Goal: Obtain resource: Download file/media

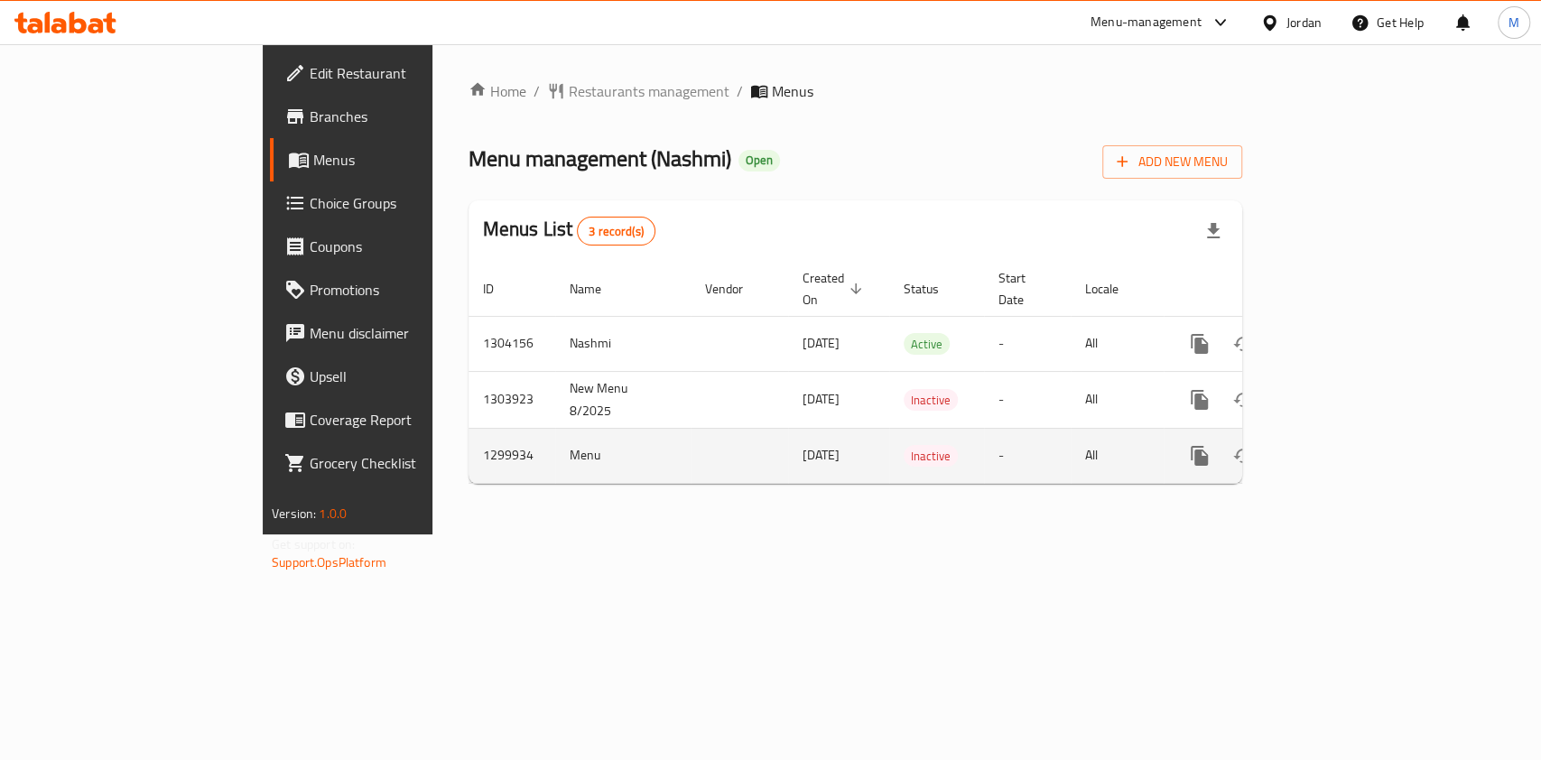
click at [1338, 448] on icon "enhanced table" at bounding box center [1330, 456] width 16 height 16
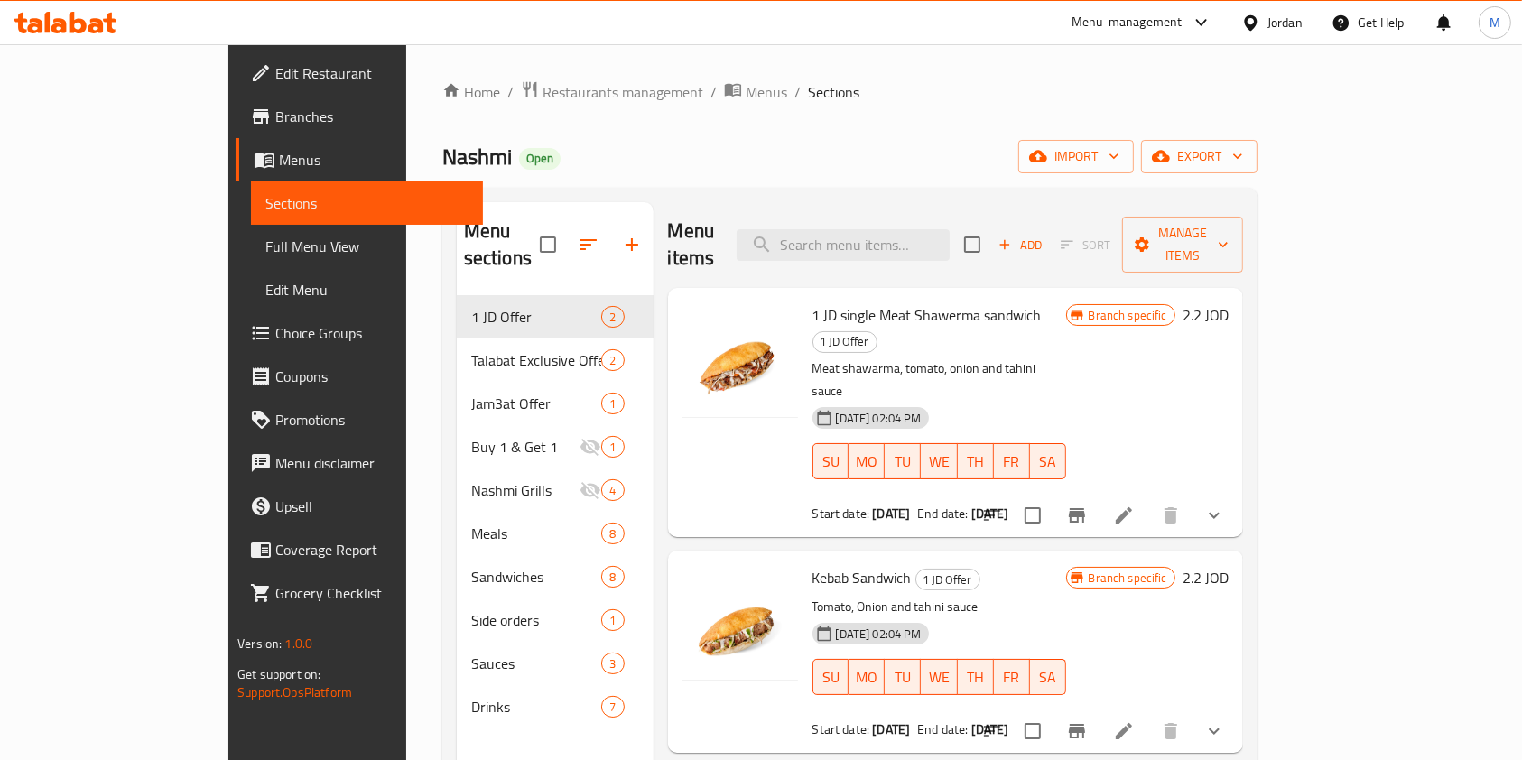
click at [265, 199] on span "Sections" at bounding box center [366, 203] width 203 height 22
click at [236, 175] on link "Menus" at bounding box center [359, 159] width 247 height 43
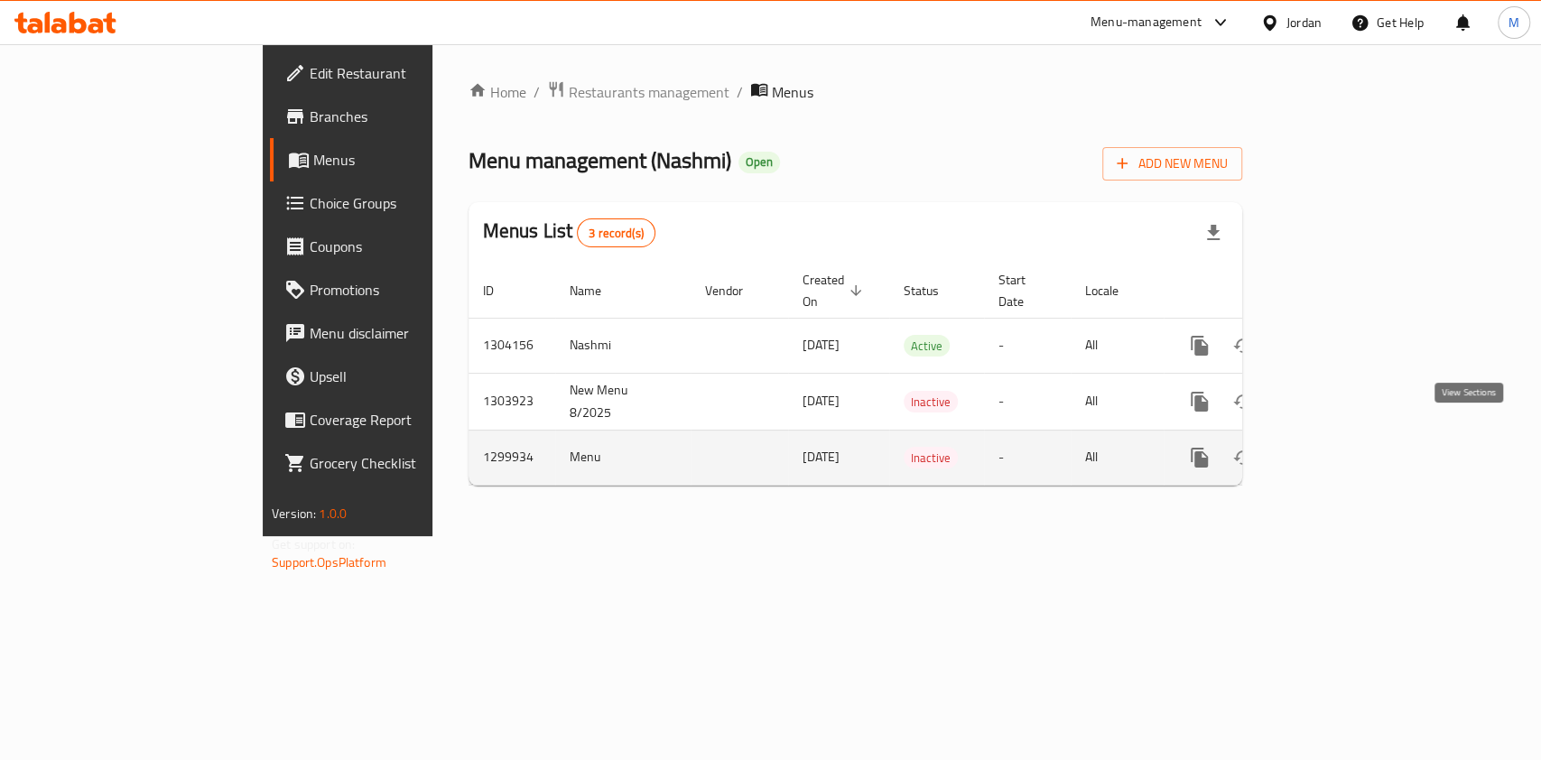
click at [1341, 447] on icon "enhanced table" at bounding box center [1330, 458] width 22 height 22
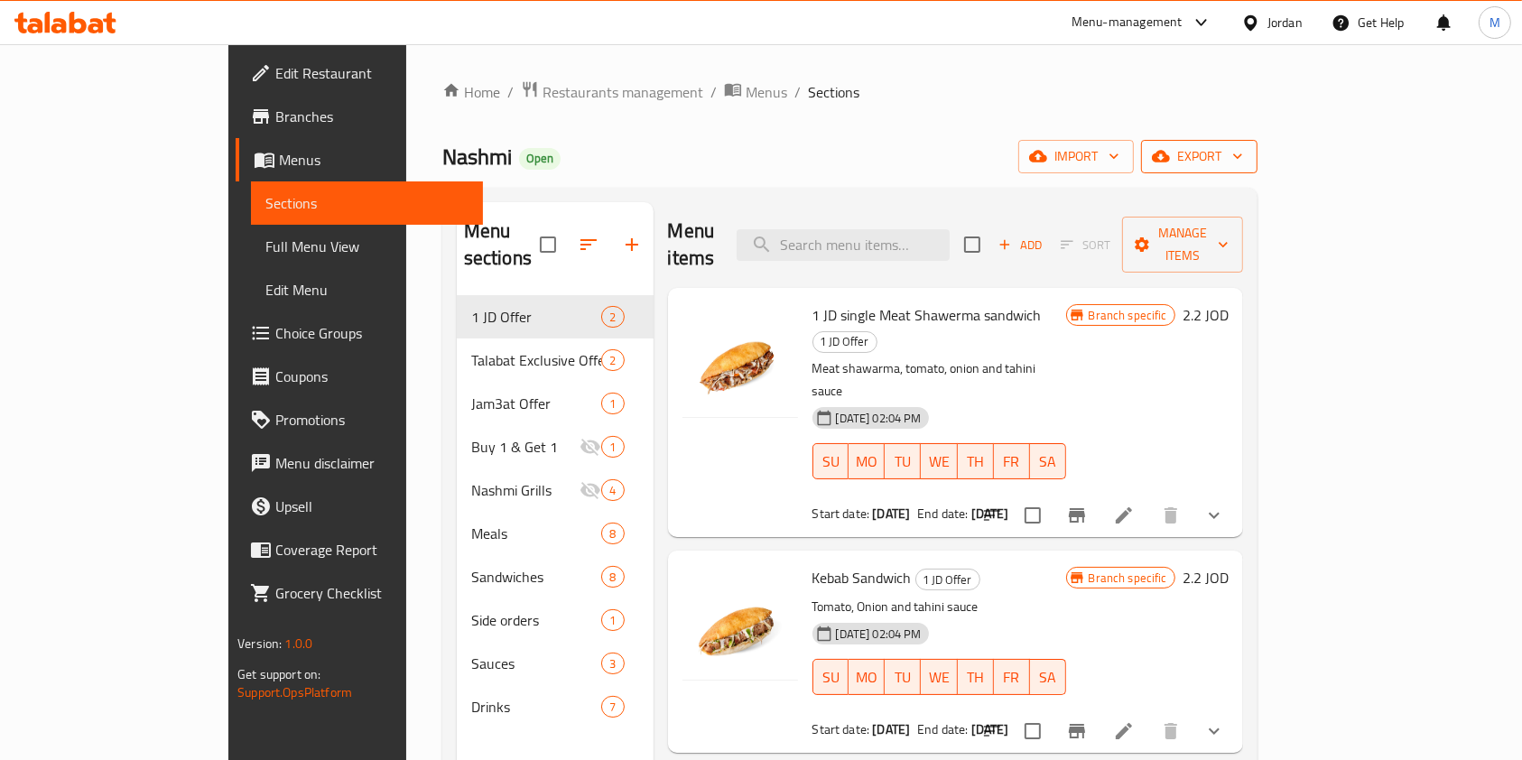
click at [1243, 156] on span "export" at bounding box center [1200, 156] width 88 height 23
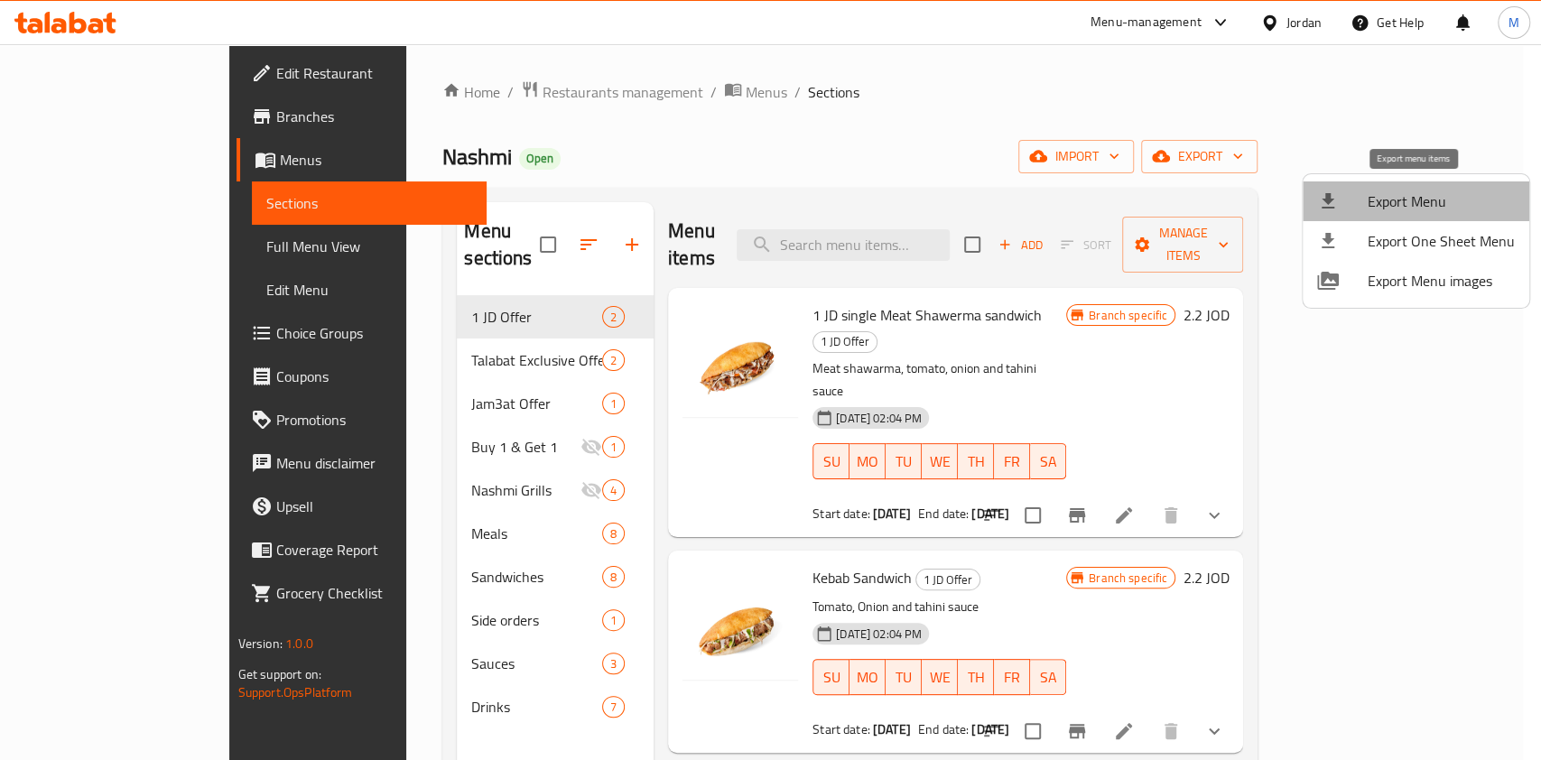
click at [1428, 201] on span "Export Menu" at bounding box center [1441, 202] width 147 height 22
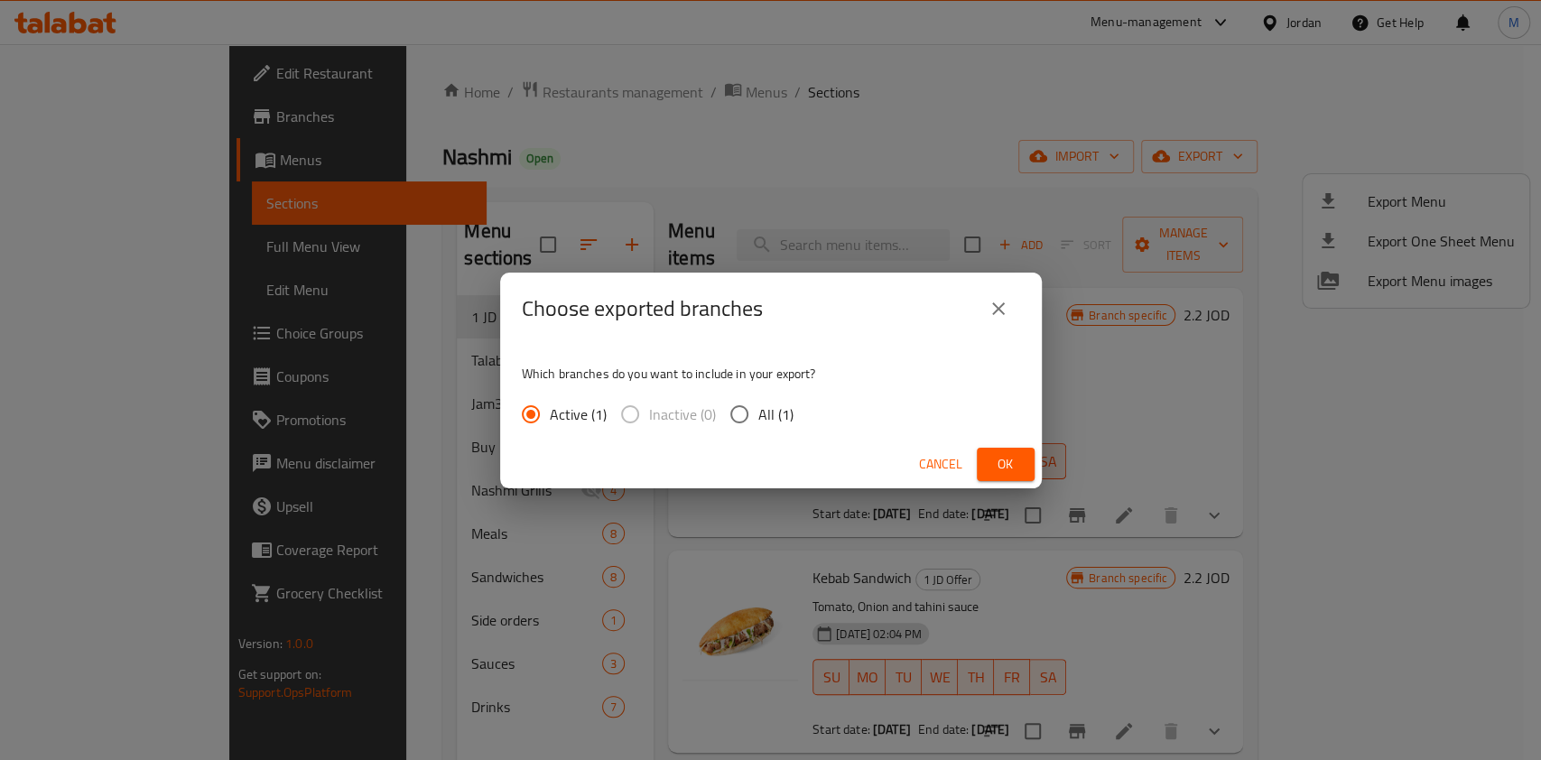
click at [738, 415] on input "All (1)" at bounding box center [740, 414] width 38 height 38
radio input "true"
click at [546, 414] on input "Active (1)" at bounding box center [531, 414] width 38 height 38
radio input "true"
click at [730, 405] on input "All (1)" at bounding box center [740, 414] width 38 height 38
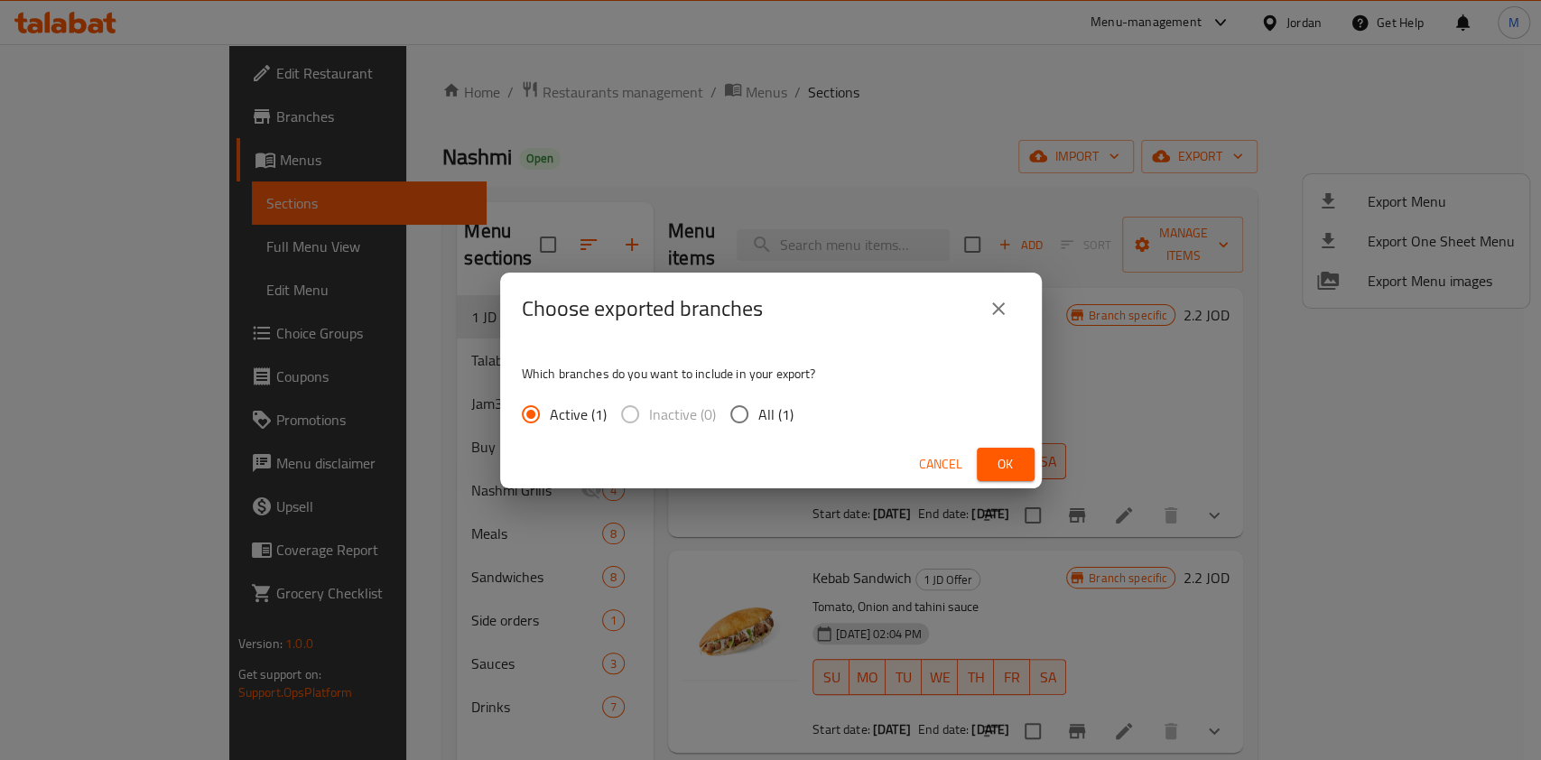
radio input "true"
drag, startPoint x: 1002, startPoint y: 437, endPoint x: 1001, endPoint y: 456, distance: 19.0
click at [1000, 440] on div "Choose exported branches Which branches do you want to include in your export? …" at bounding box center [771, 381] width 542 height 216
click at [1003, 457] on span "Ok" at bounding box center [1005, 464] width 29 height 23
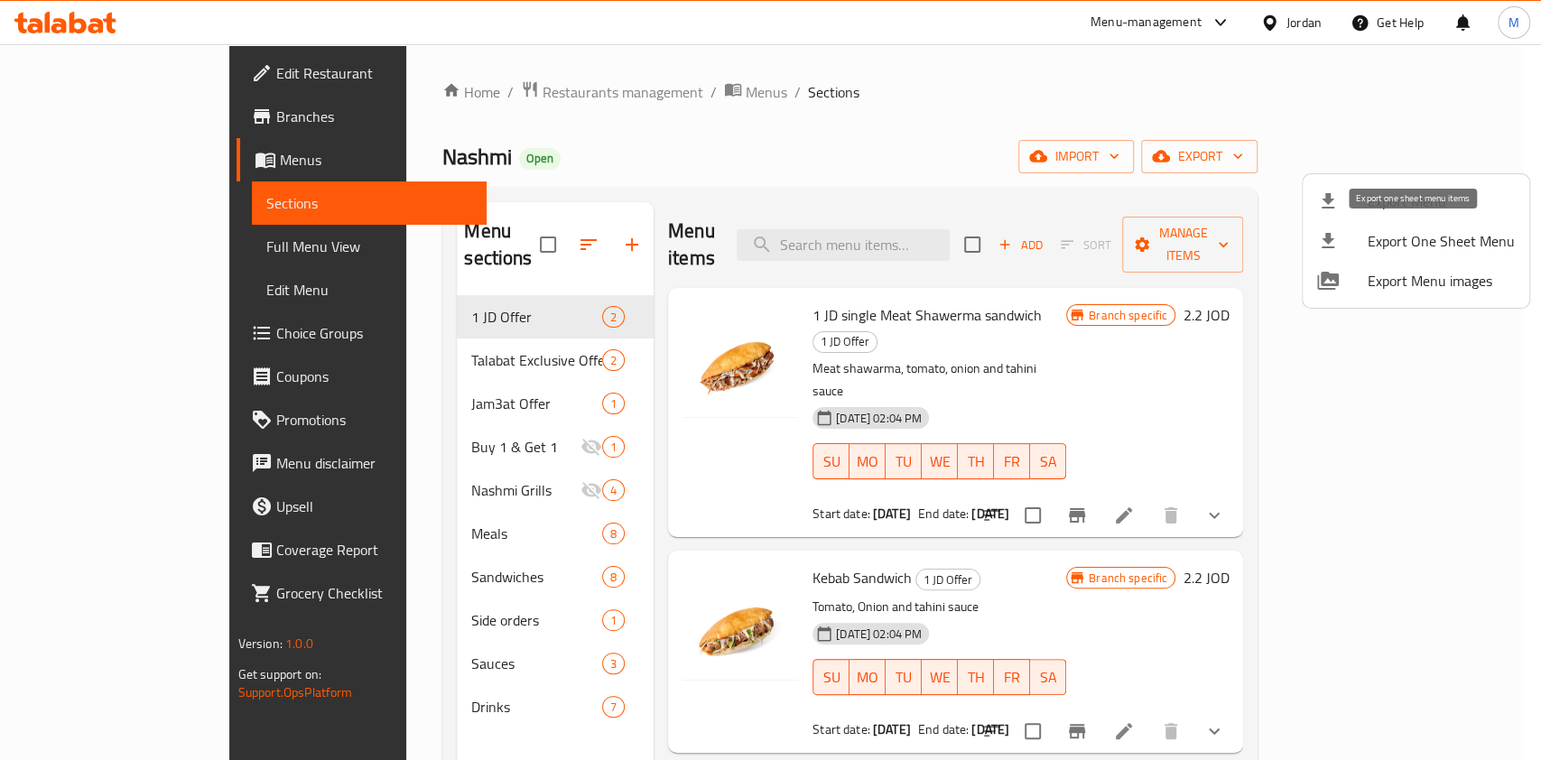
click at [1462, 239] on span "Export One Sheet Menu" at bounding box center [1441, 241] width 147 height 22
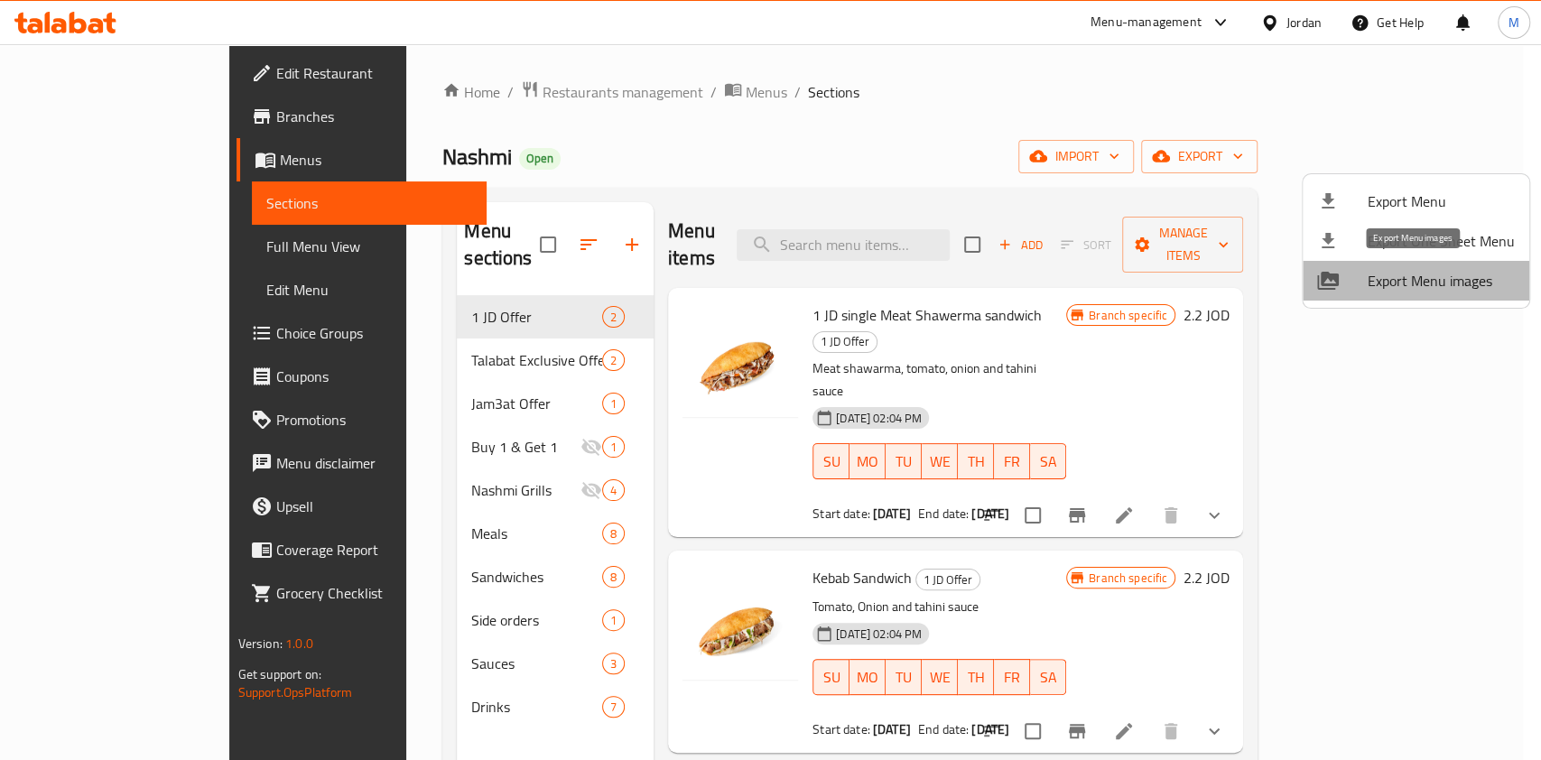
click at [1419, 276] on span "Export Menu images" at bounding box center [1441, 281] width 147 height 22
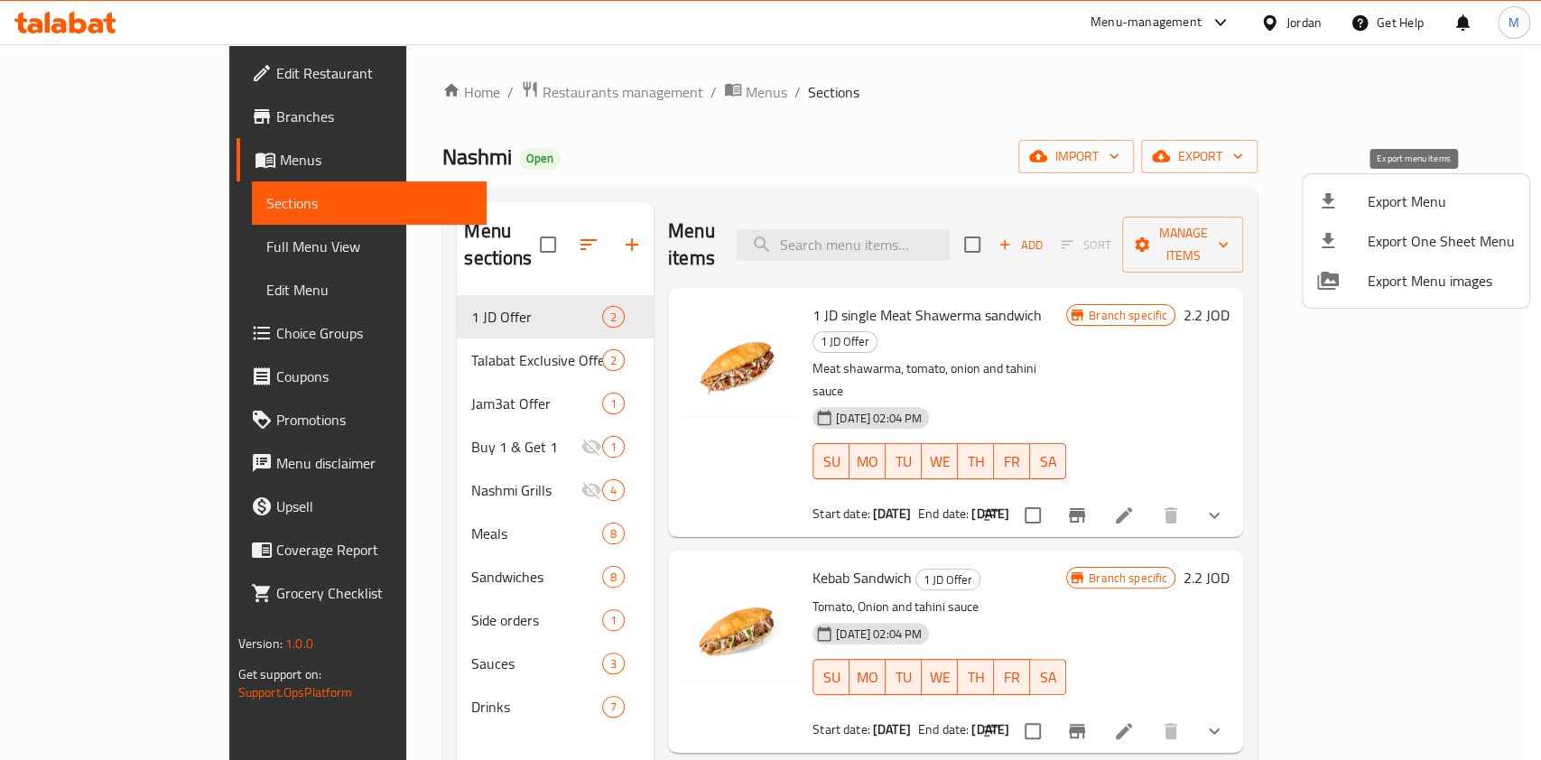
click at [1456, 194] on span "Export Menu" at bounding box center [1441, 202] width 147 height 22
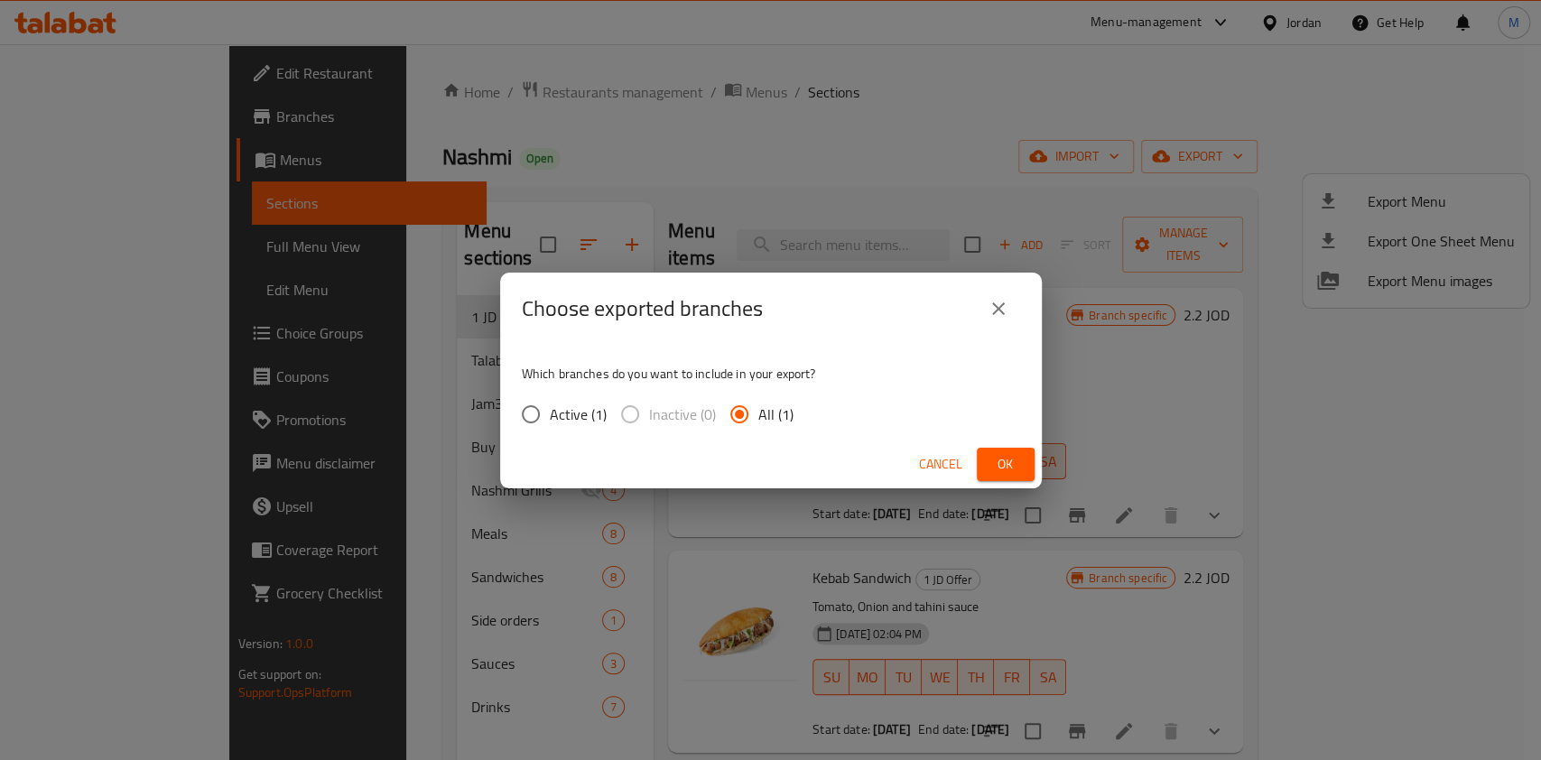
click at [994, 454] on span "Ok" at bounding box center [1005, 464] width 29 height 23
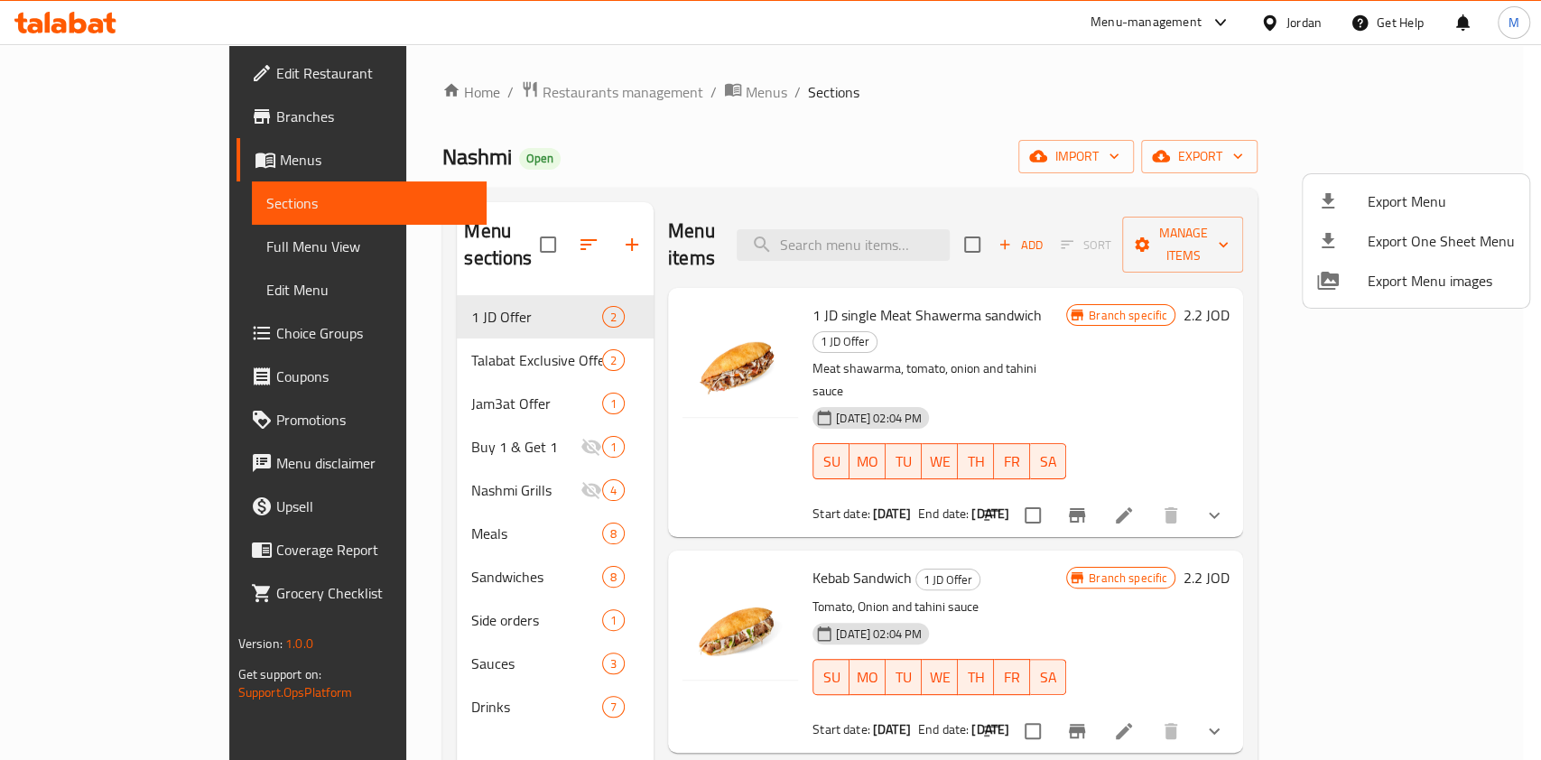
click at [503, 79] on div at bounding box center [770, 380] width 1541 height 760
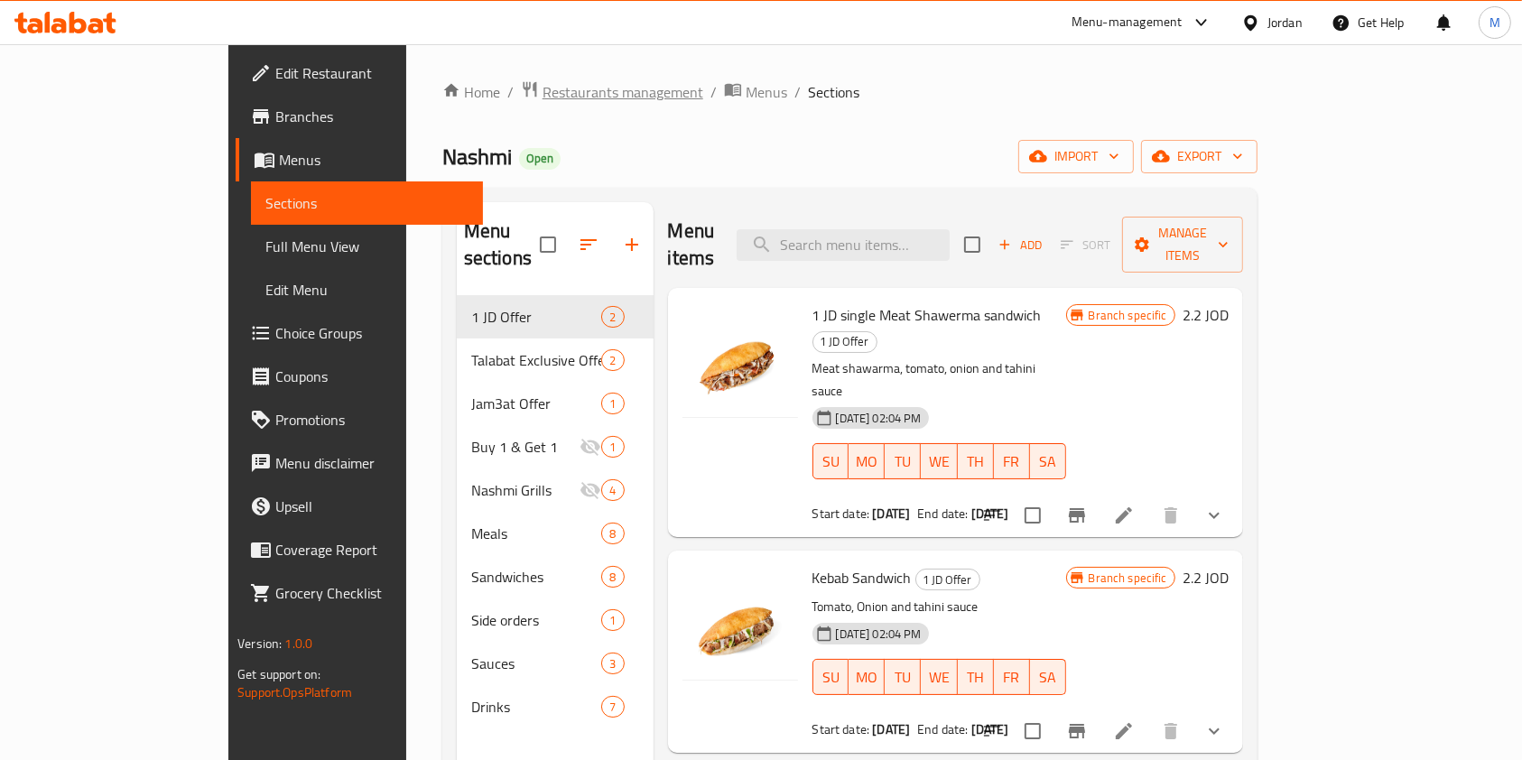
click at [543, 90] on span "Restaurants management" at bounding box center [623, 92] width 161 height 22
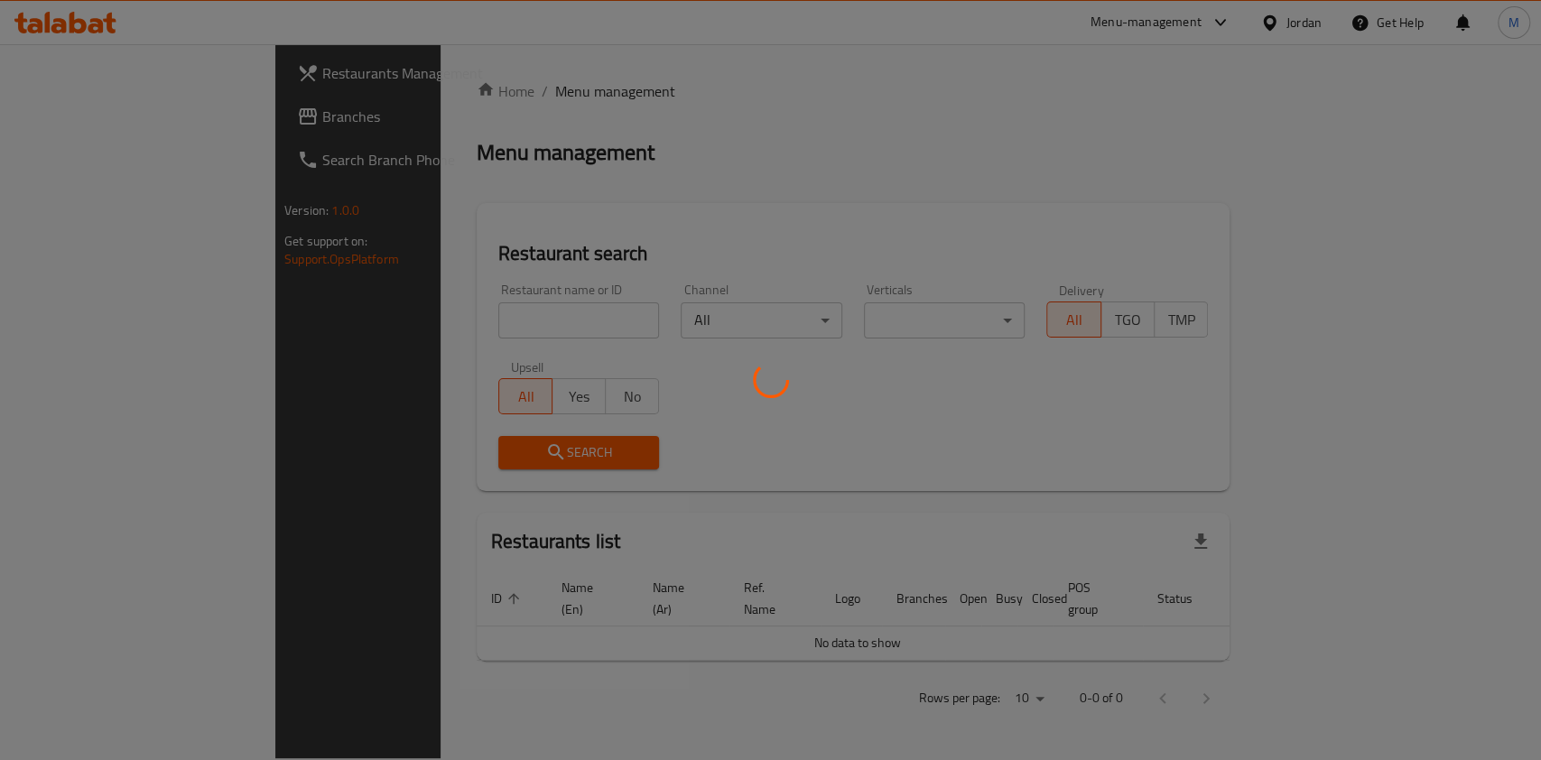
click at [498, 320] on div at bounding box center [770, 380] width 1541 height 760
click at [498, 312] on div at bounding box center [770, 380] width 1541 height 760
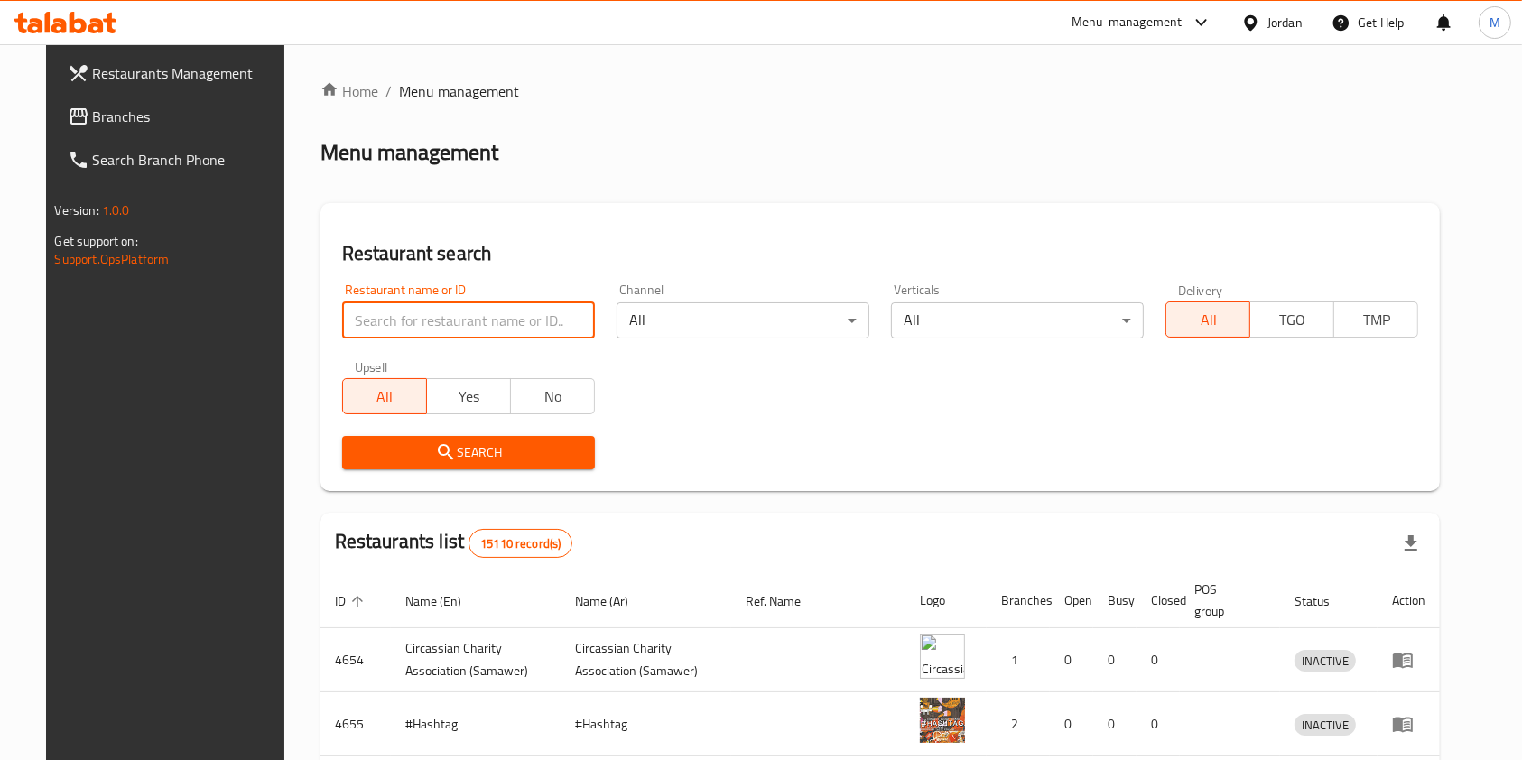
click at [505, 308] on input "search" at bounding box center [468, 320] width 253 height 36
click at [496, 301] on div "Restaurant name or ID Restaurant name or ID" at bounding box center [468, 311] width 253 height 55
click at [522, 315] on input "search" at bounding box center [468, 320] width 253 height 36
type input "h"
type input "the fries shop"
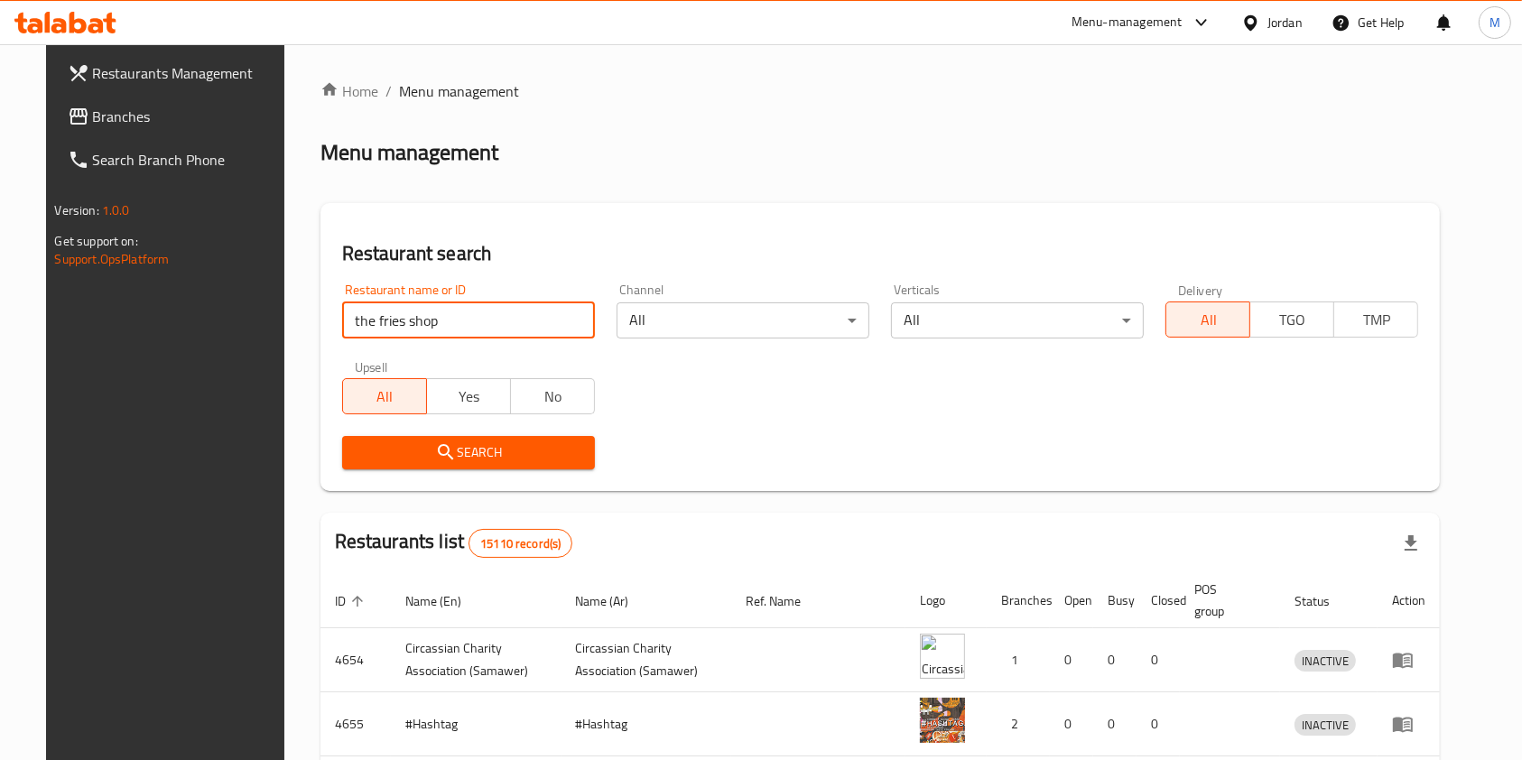
click button "Search" at bounding box center [468, 452] width 253 height 33
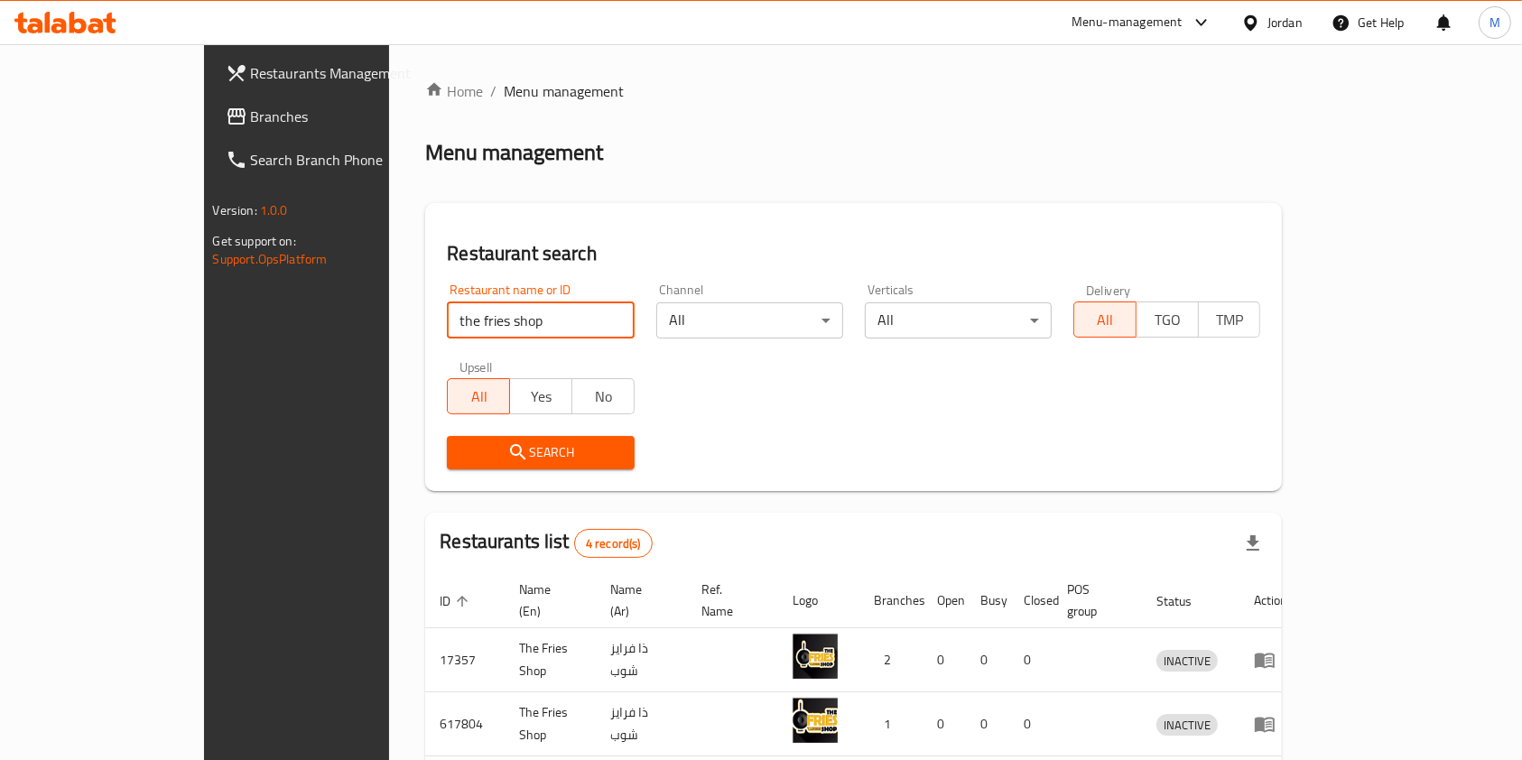
scroll to position [199, 0]
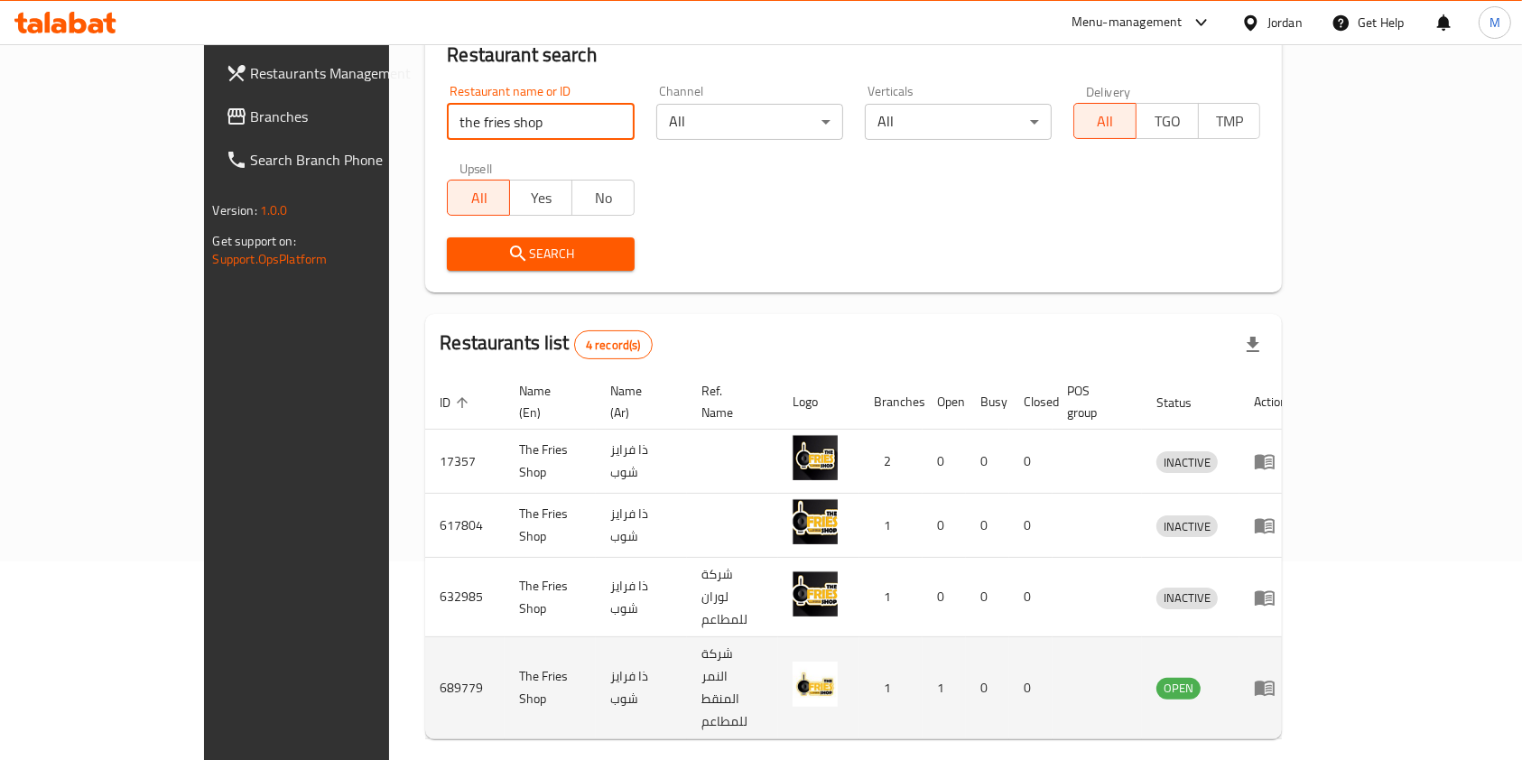
click at [505, 637] on td "The Fries Shop" at bounding box center [550, 688] width 91 height 102
click at [596, 637] on td "ذا فرايز شوب" at bounding box center [641, 688] width 91 height 102
click at [1276, 677] on icon "enhanced table" at bounding box center [1265, 688] width 22 height 22
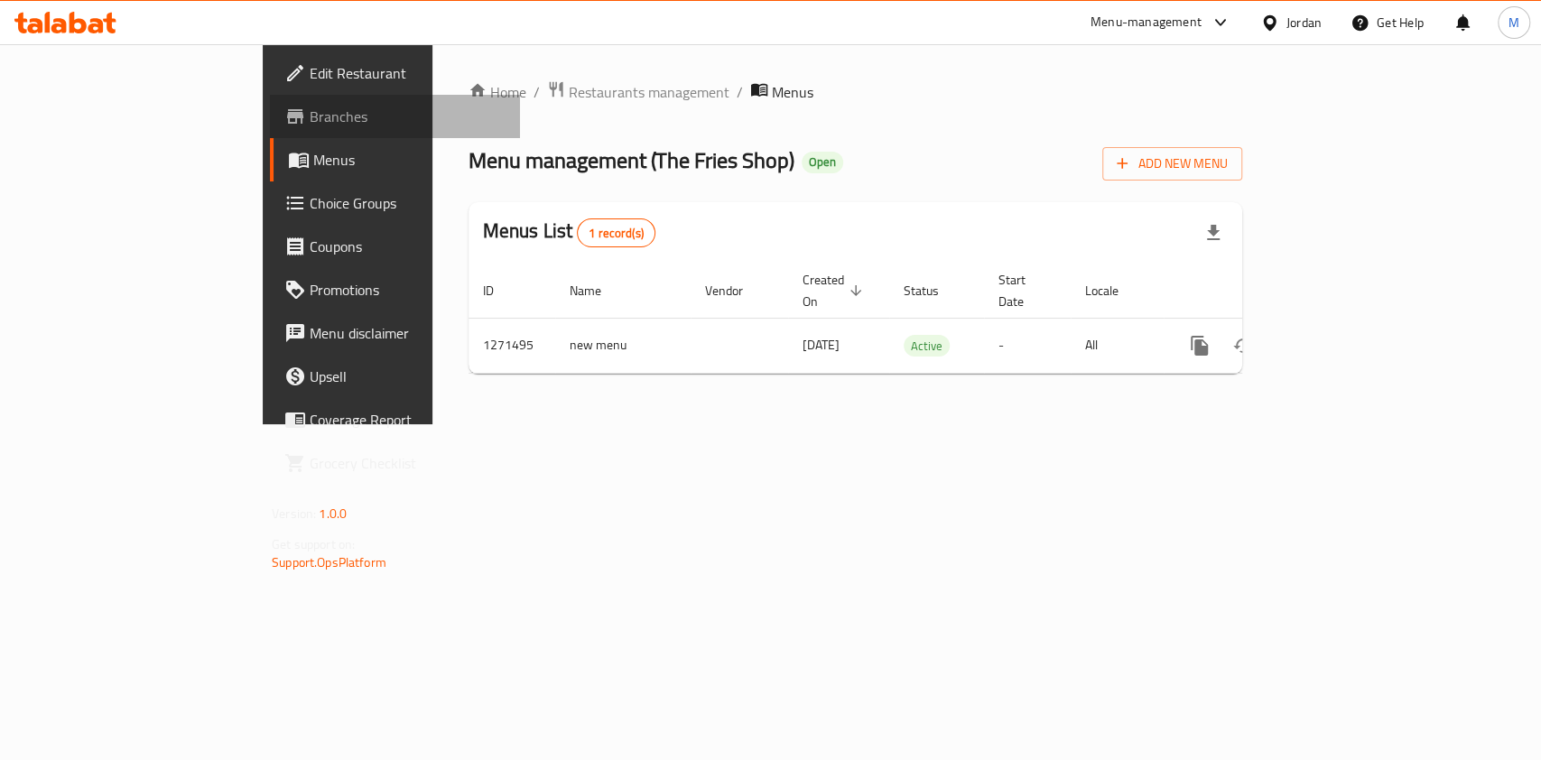
click at [270, 102] on link "Branches" at bounding box center [395, 116] width 250 height 43
